Goal: Transaction & Acquisition: Purchase product/service

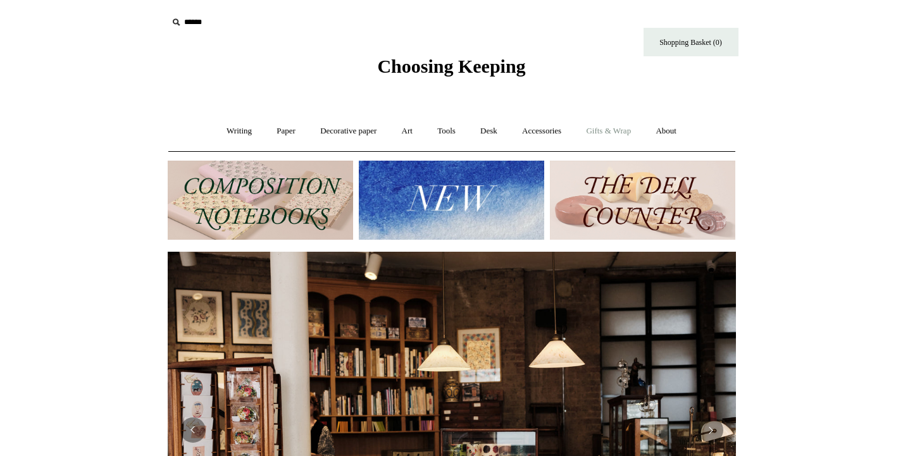
click at [604, 130] on link "Gifts & Wrap +" at bounding box center [608, 131] width 68 height 34
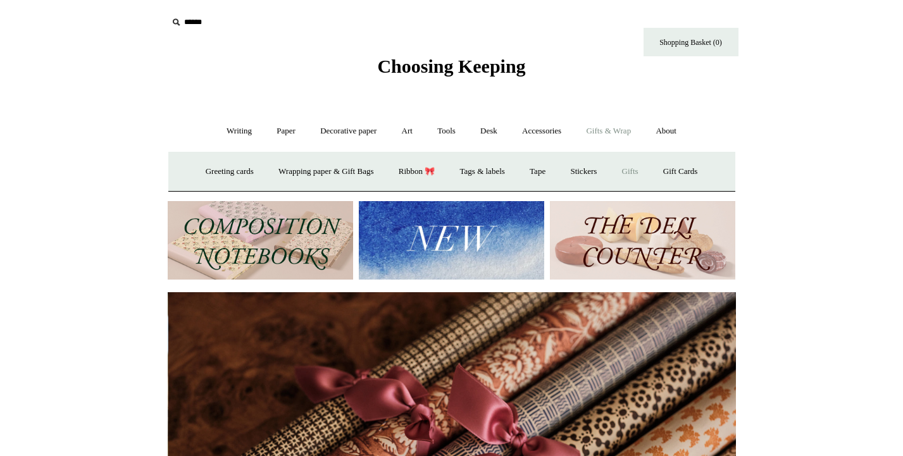
scroll to position [0, 1136]
click at [640, 172] on link "Gifts +" at bounding box center [629, 172] width 39 height 34
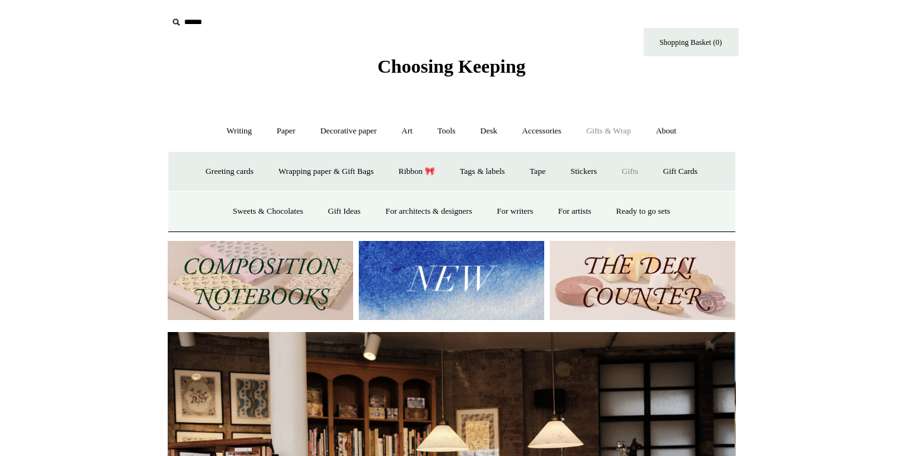
scroll to position [0, 0]
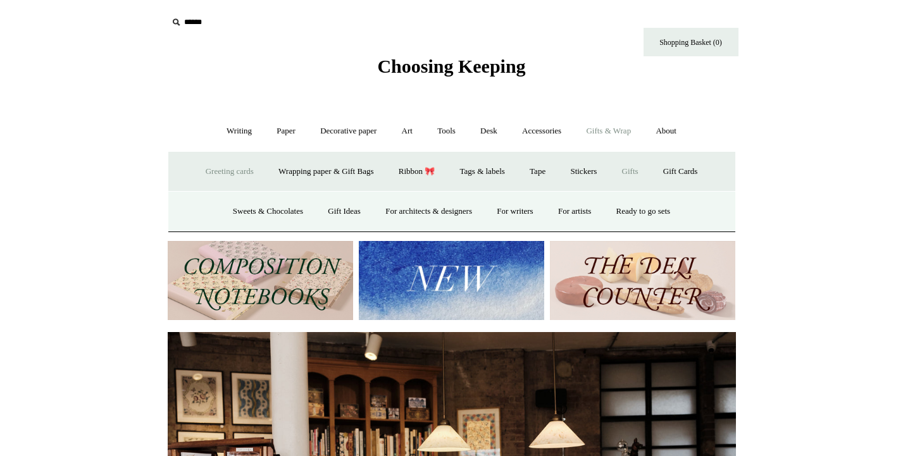
click at [245, 164] on link "Greeting cards +" at bounding box center [229, 172] width 71 height 34
click at [417, 215] on link "Birthday" at bounding box center [435, 212] width 52 height 34
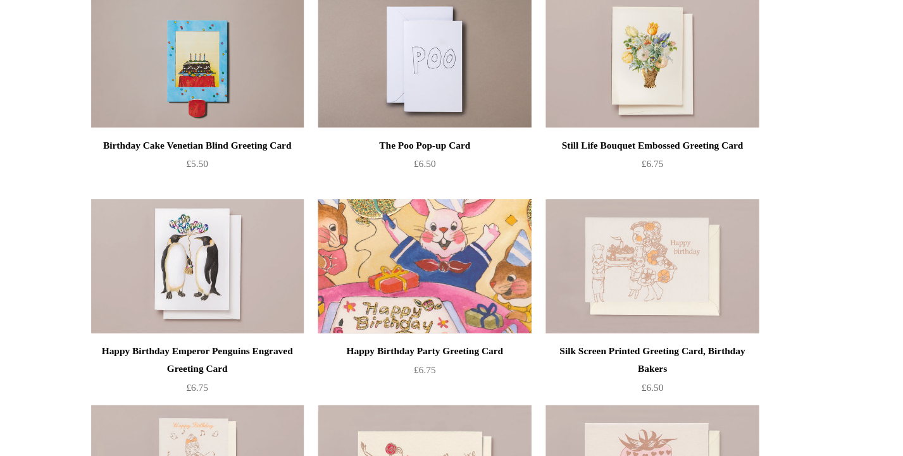
scroll to position [117, 0]
